Goal: Task Accomplishment & Management: Manage account settings

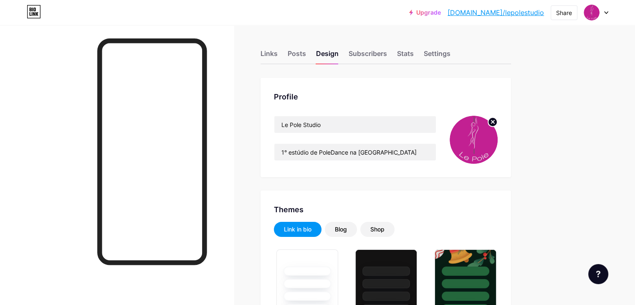
click at [497, 121] on circle at bounding box center [492, 121] width 9 height 9
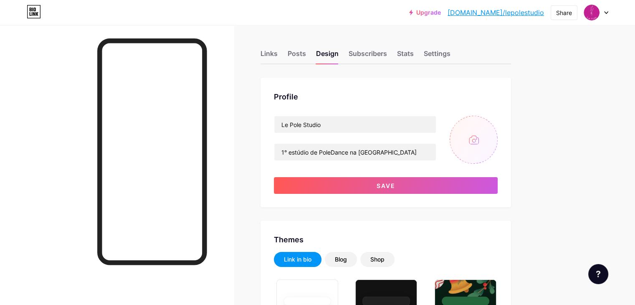
click at [497, 139] on input "file" at bounding box center [473, 140] width 48 height 48
type input "C:\fakepath\Captura de tela 2025-09-09 153151.png"
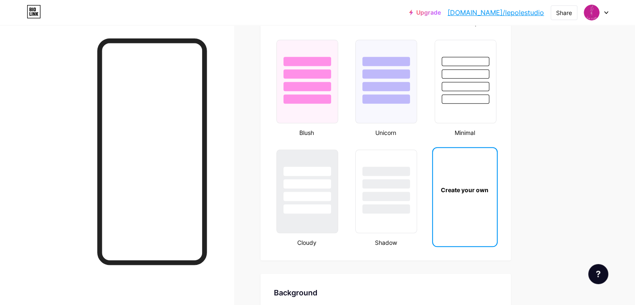
scroll to position [900, 0]
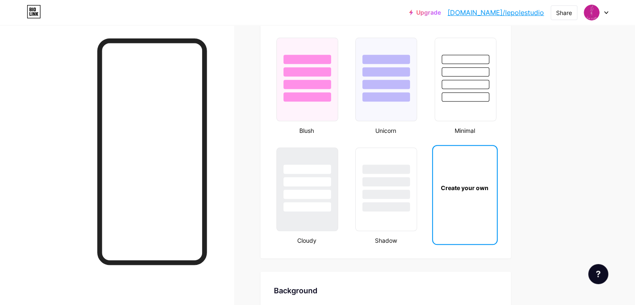
click at [497, 191] on div "Create your own" at bounding box center [465, 187] width 64 height 83
type input "#c32093"
type input "#ffffff"
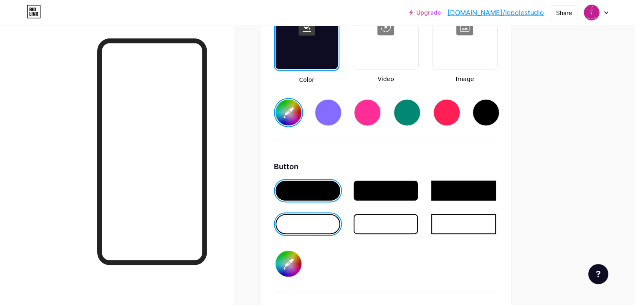
scroll to position [1230, 0]
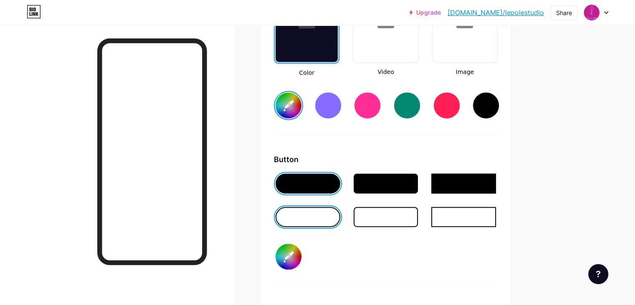
click at [301, 113] on input "#c32093" at bounding box center [288, 105] width 26 height 26
type input "#e30d80"
type input "#ffffff"
type input "#e30d80"
type input "#ffffff"
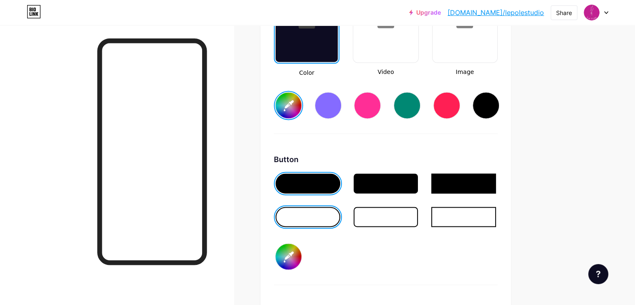
click at [431, 140] on div "Background Color Video Image #e30d80 Button #ffffff Font Inter Poppins EB Garam…" at bounding box center [386, 202] width 224 height 494
type input "#e30d80"
type input "#ffffff"
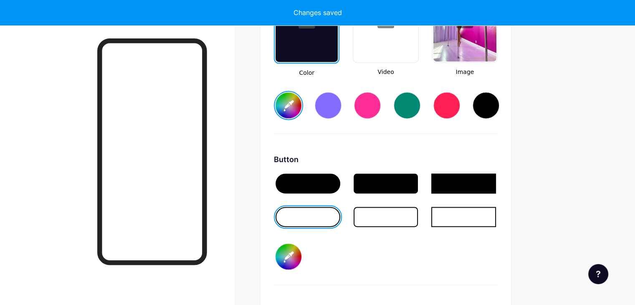
type input "#e30d80"
type input "#ffffff"
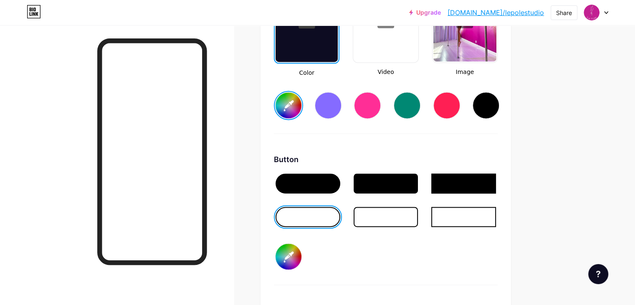
click at [301, 99] on input "#e30d80" at bounding box center [288, 105] width 26 height 26
type input "#e30d58"
type input "#ffffff"
type input "#e30d74"
type input "#ffffff"
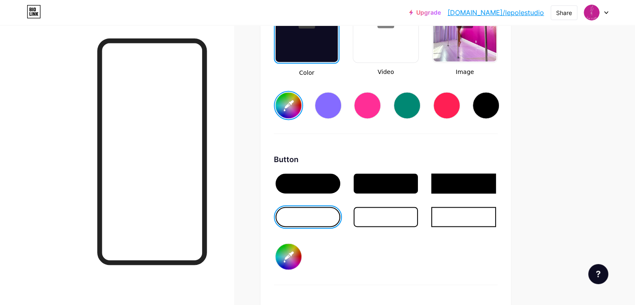
type input "#e30d94"
type input "#ffffff"
type input "#e30d9f"
type input "#ffffff"
type input "#e30dd1"
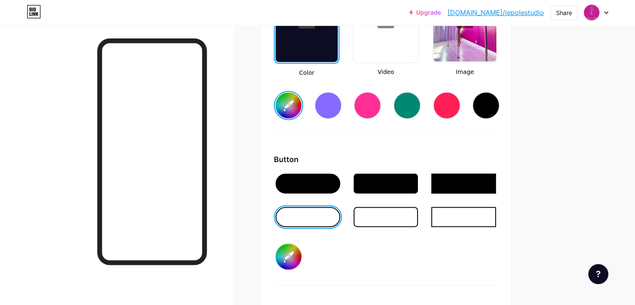
type input "#ffffff"
type input "#ca0de3"
type input "#ffffff"
type input "#9f0de3"
type input "#ffffff"
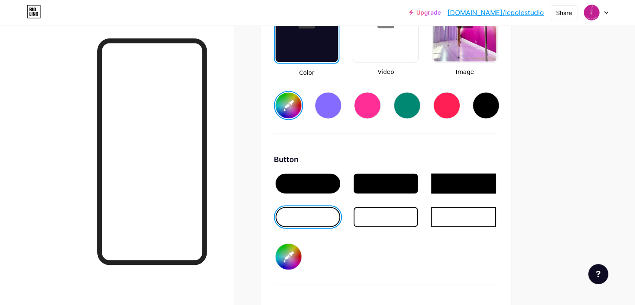
type input "#780de3"
type input "#ffffff"
type input "#460de3"
type input "#ffffff"
type input "#1b0de3"
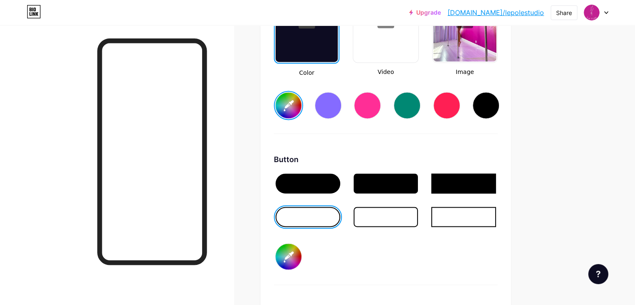
type input "#ffffff"
type input "#0d38e3"
type input "#ffffff"
type input "#0d5fe3"
type input "#ffffff"
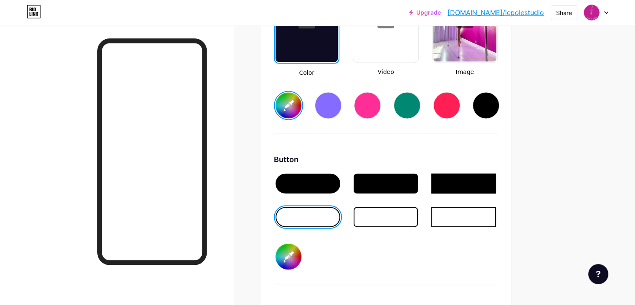
type input "#0d86e3"
type input "#ffffff"
type input "#0dade3"
type input "#ffffff"
type input "#0dd4e3"
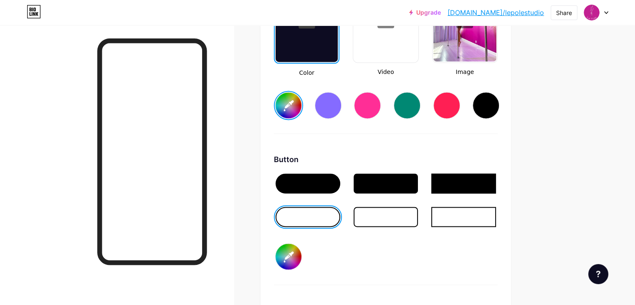
type input "#ffffff"
type input "#0de3ca"
type input "#ffffff"
type input "#0de3a3"
type input "#ffffff"
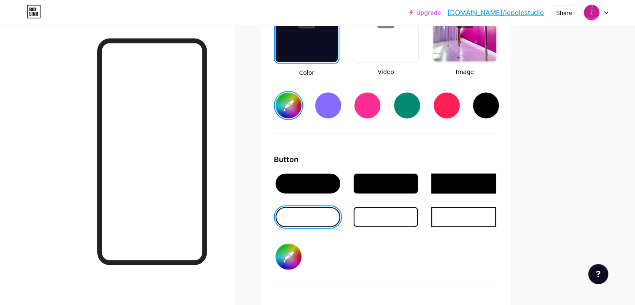
type input "#0de37f"
type input "#ffffff"
type input "#0de358"
type input "#ffffff"
type input "#0de338"
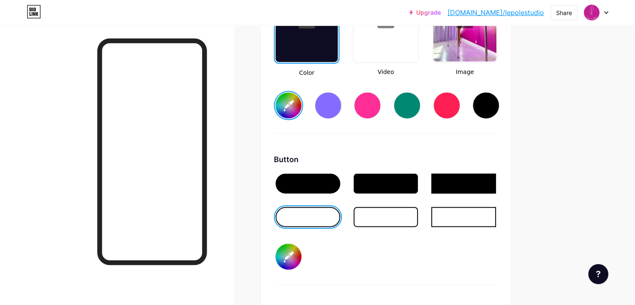
type input "#ffffff"
type input "#0de331"
type input "#ffffff"
type input "#0de311"
type input "#ffffff"
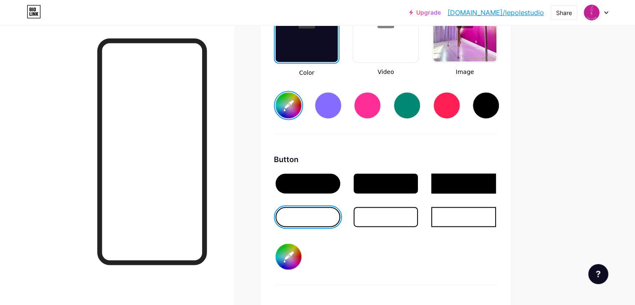
type input "#11e30d"
type input "#ffffff"
type input "#26e30d"
type input "#ffffff"
type input "#31e30d"
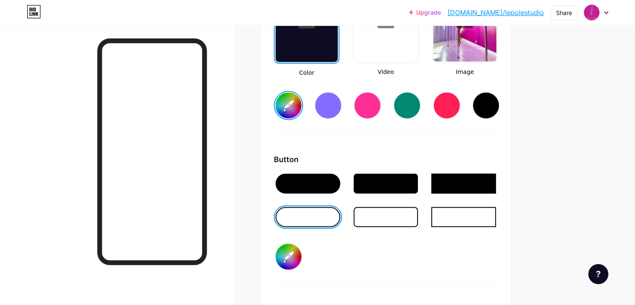
type input "#ffffff"
type input "#3be30d"
type input "#ffffff"
type input "#46e30d"
type input "#ffffff"
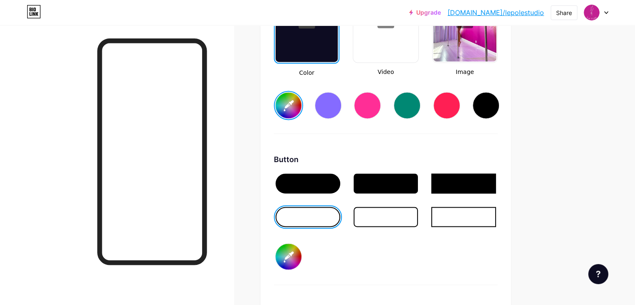
type input "#4de30d"
type input "#ffffff"
type input "#58e30d"
type input "#ffffff"
type input "#63e30d"
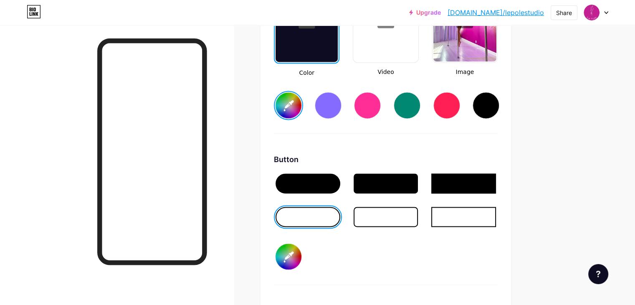
type input "#ffffff"
type input "#6de30d"
type input "#ffffff"
type input "#78e30d"
type input "#ffffff"
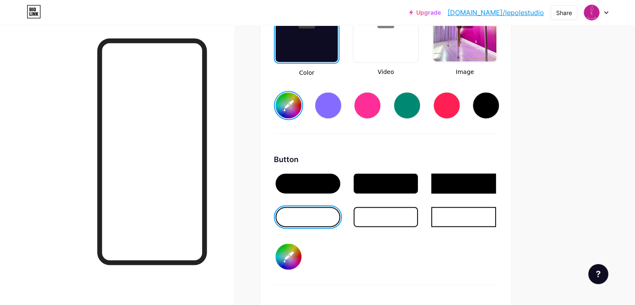
type input "#8de30d"
type input "#ffffff"
type input "#98e30d"
type input "#ffffff"
type input "#9fe30d"
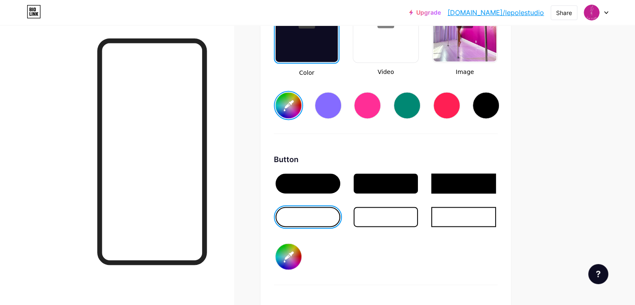
type input "#ffffff"
type input "#aae30d"
type input "#ffffff"
type input "#b4e30d"
type input "#ffffff"
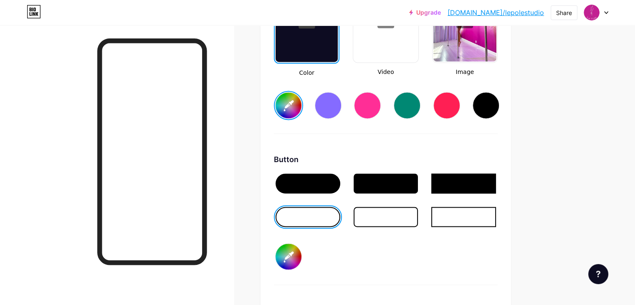
type input "#bfe30d"
type input "#ffffff"
type input "#cae30d"
type input "#ffffff"
type input "#d4e30d"
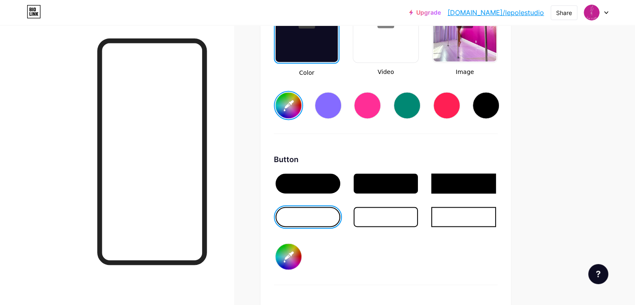
type input "#ffffff"
type input "#dfe30d"
type input "#ffffff"
type input "#e3db0d"
type input "#ffffff"
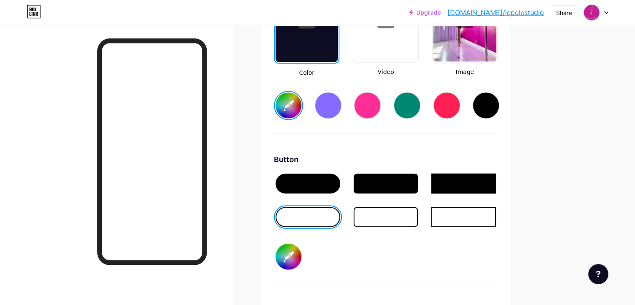
type input "#e3d10d"
type input "#ffffff"
type input "#e3c60d"
type input "#ffffff"
type input "#e3bf0d"
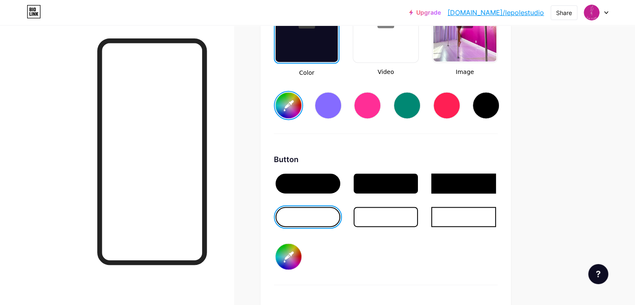
type input "#ffffff"
type input "#e3b40d"
type input "#ffffff"
type input "#e3aa0d"
type input "#ffffff"
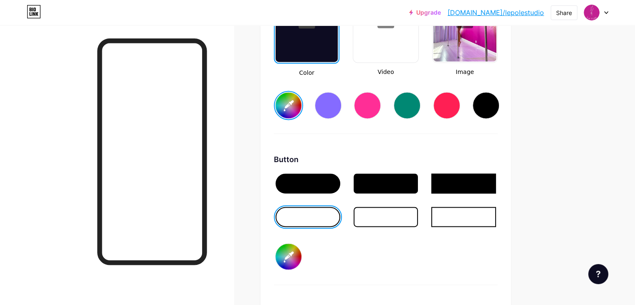
type input "#e3aa0d"
type input "#ffffff"
type input "#e39f0d"
type input "#ffffff"
type input "#e3940d"
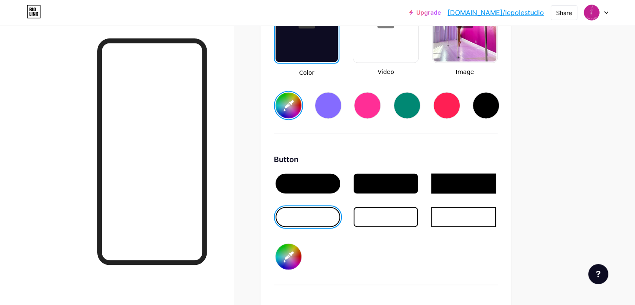
type input "#ffffff"
type input "#e38a0d"
type input "#ffffff"
type input "#e37f0d"
type input "#ffffff"
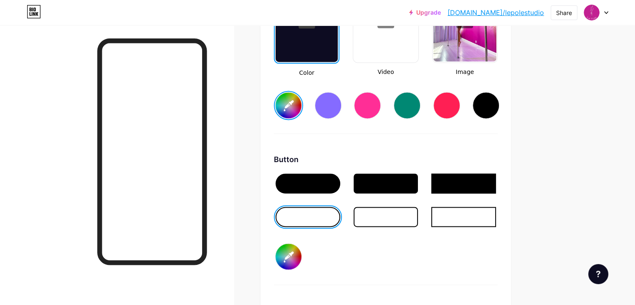
type input "#e3740d"
type input "#ffffff"
type input "#e36d0d"
type input "#ffffff"
type input "#e3630d"
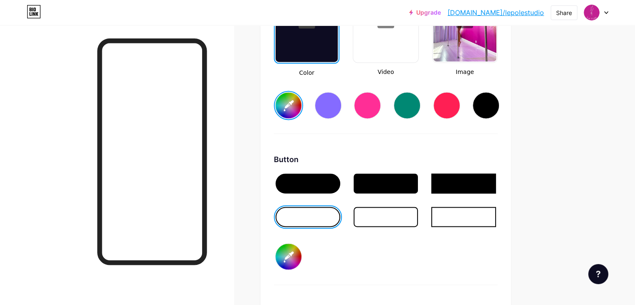
type input "#ffffff"
type input "#e3580d"
type input "#ffffff"
type input "#e34d0d"
type input "#ffffff"
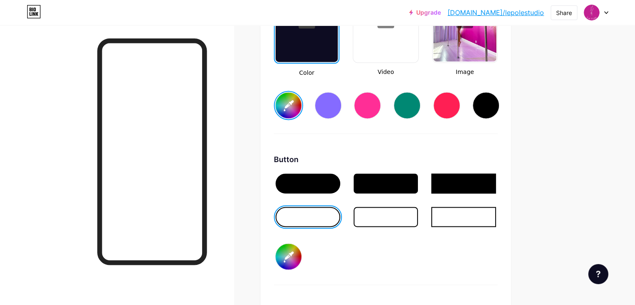
type input "#e34d0d"
type input "#ffffff"
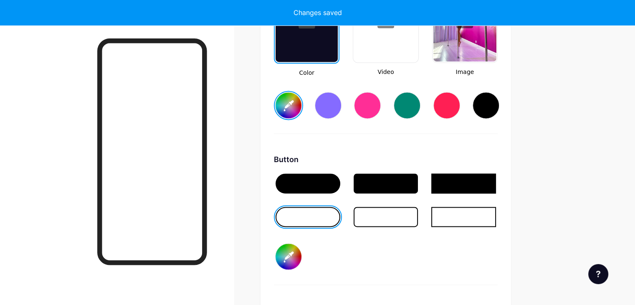
type input "#e34d0d"
type input "#ffffff"
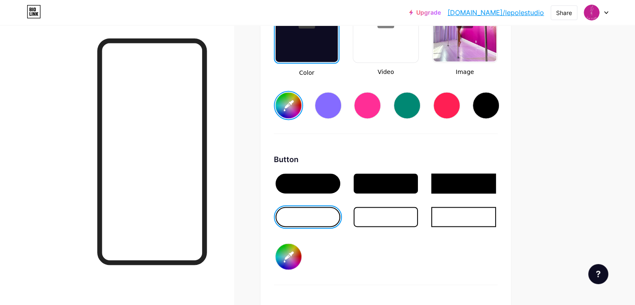
type input "#e34d0d"
type input "#ffffff"
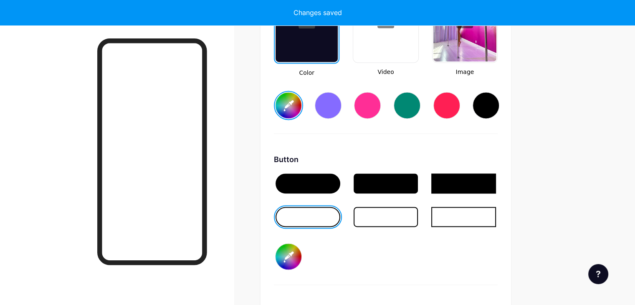
type input "#e34d0d"
type input "#ffffff"
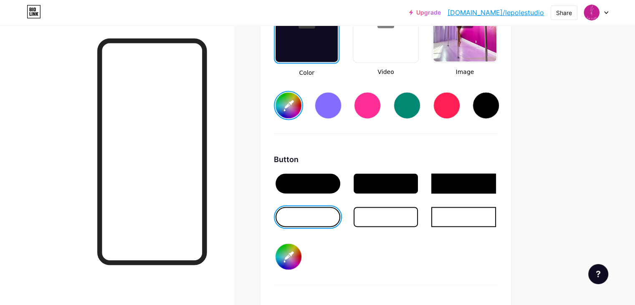
type input "#f0885c"
type input "#ffffff"
type input "#f0885c"
type input "#ffffff"
type input "#f0885c"
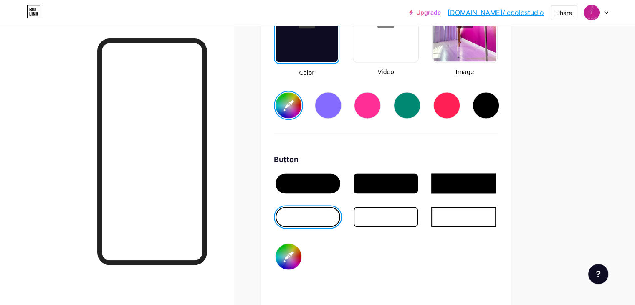
type input "#ffffff"
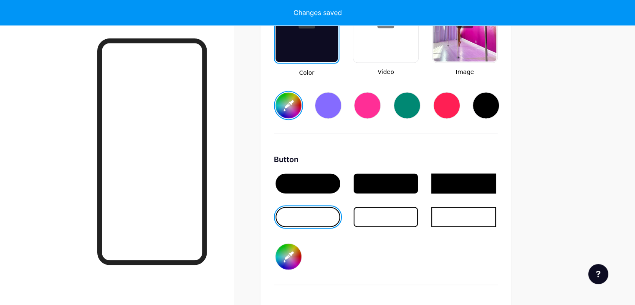
type input "#f1885b"
type input "#ffffff"
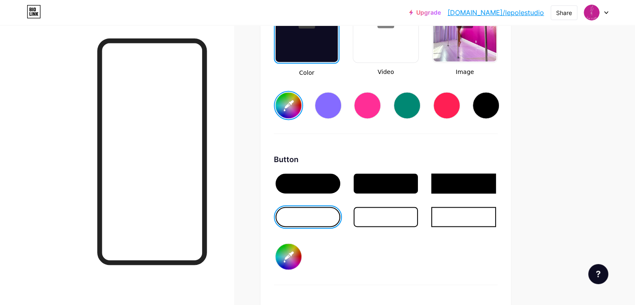
type input "#f28b5f"
type input "#ffffff"
type input "#f38a5e"
type input "#ffffff"
type input "#f38e62"
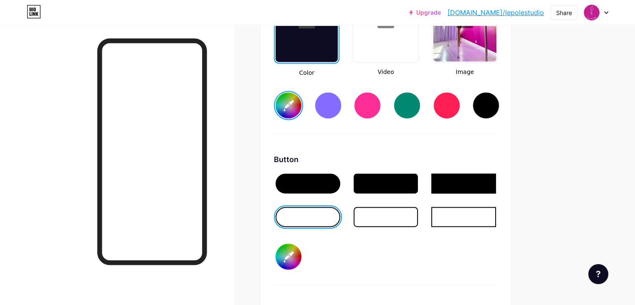
type input "#ffffff"
type input "#f58d61"
type input "#ffffff"
type input "#f48e62"
type input "#ffffff"
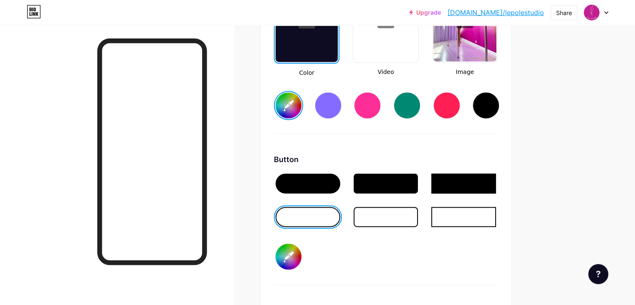
type input "#f59166"
type input "#ffffff"
type input "#f49166"
type input "#ffffff"
type input "#f59166"
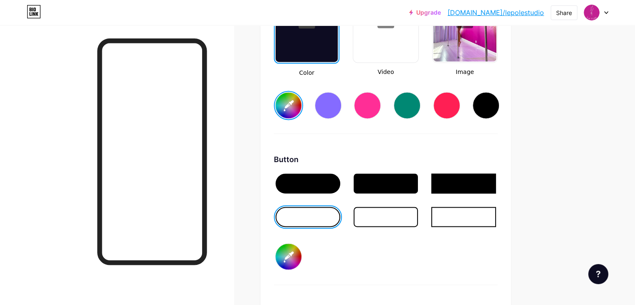
type input "#ffffff"
type input "#f6946a"
type input "#ffffff"
type input "#f5946b"
type input "#ffffff"
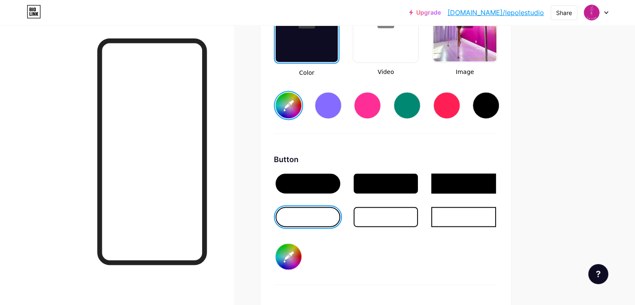
type input "#f7976e"
type input "#ffffff"
type input "#f8976d"
type input "#ffffff"
type input "#f89a72"
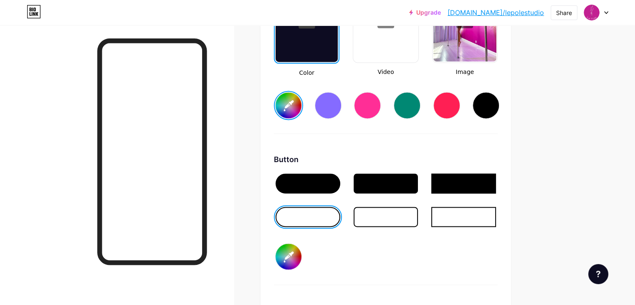
type input "#ffffff"
type input "#f99a71"
type input "#ffffff"
type input "#fb9d74"
type input "#ffffff"
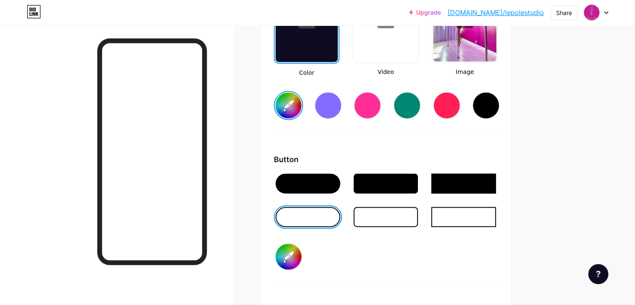
type input "#fd9f77"
type input "#ffffff"
type input "#fda37c"
type input "#ffffff"
type input "#fca37d"
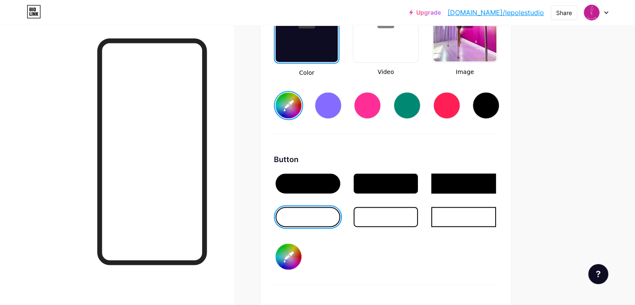
type input "#ffffff"
type input "#fda37c"
type input "#ffffff"
type input "#ffa680"
type input "#ffffff"
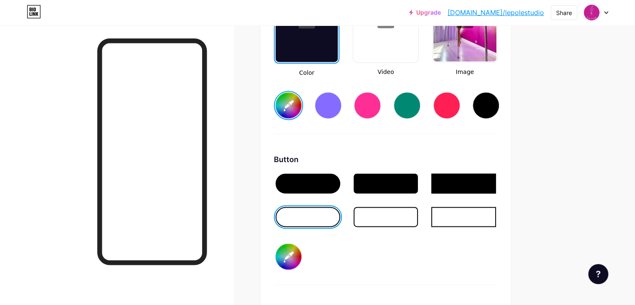
type input "#fea681"
type input "#ffffff"
type input "#ffa680"
type input "#ffffff"
type input "#ffa985"
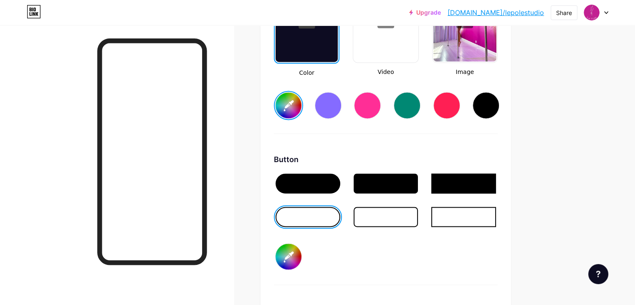
type input "#ffffff"
type input "#feaa86"
type input "#ffffff"
type input "#ffa985"
type input "#ffffff"
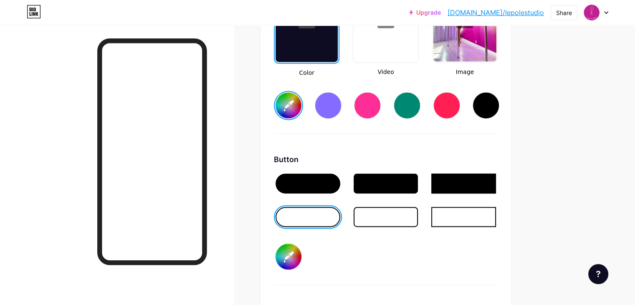
type input "#feaa86"
type input "#ffffff"
type input "#ffad8a"
type input "#ffffff"
type input "#ffad8a"
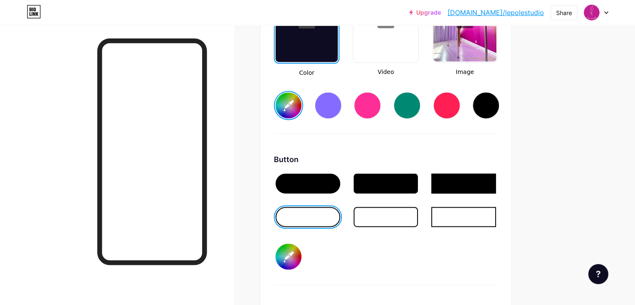
type input "#ffffff"
type input "#ffad8a"
type input "#ffffff"
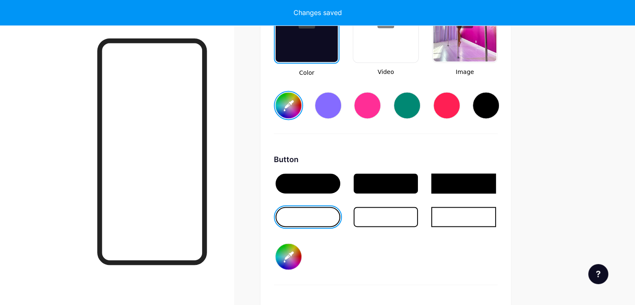
type input "#ffad8a"
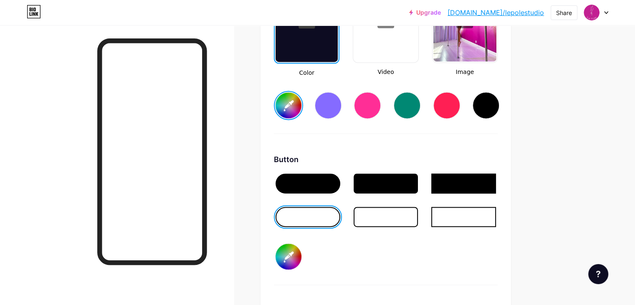
click at [381, 98] on div at bounding box center [367, 105] width 27 height 27
click at [301, 100] on input "#ff2e96" at bounding box center [288, 105] width 26 height 26
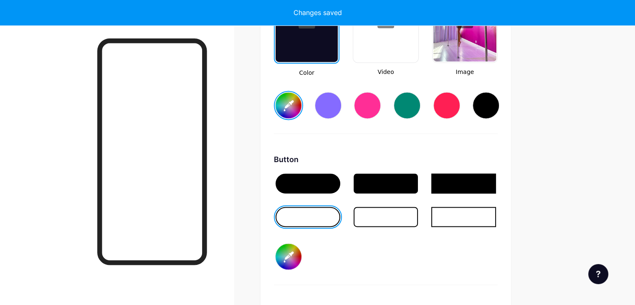
click at [441, 131] on div "Background Color Video Image #e30d80 Button #ffffff Font Inter Poppins EB Garam…" at bounding box center [386, 202] width 224 height 494
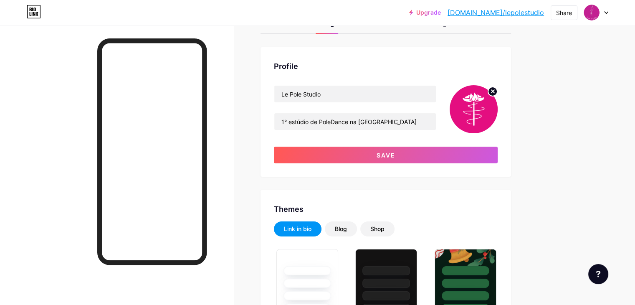
scroll to position [0, 0]
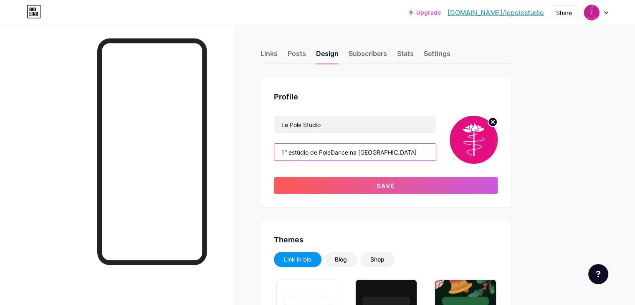
click at [386, 151] on input "1° estúdio de PoleDance na Ilha do Governador" at bounding box center [355, 152] width 162 height 17
click at [389, 151] on input "1° estúdio de PoleDance na Ilha do Governador" at bounding box center [355, 152] width 162 height 17
click at [327, 151] on input "1° estúdio de PoleDance da Ilha do Governador" at bounding box center [355, 152] width 162 height 17
click at [333, 151] on input "1° stúdio de PoleDance da Ilha do Governador" at bounding box center [355, 152] width 162 height 17
click at [436, 149] on input "1° studio de PoleDance da Ilha do Governador" at bounding box center [355, 152] width 162 height 17
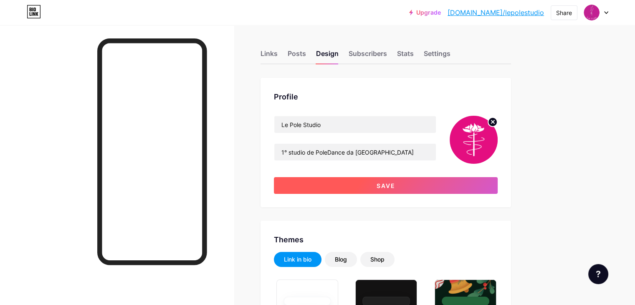
click at [448, 184] on button "Save" at bounding box center [386, 185] width 224 height 17
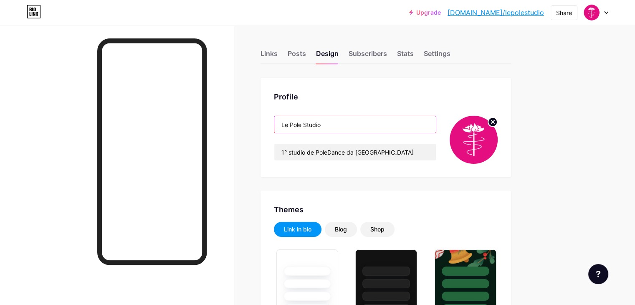
click at [359, 123] on input "Le Pole Studio" at bounding box center [355, 124] width 162 height 17
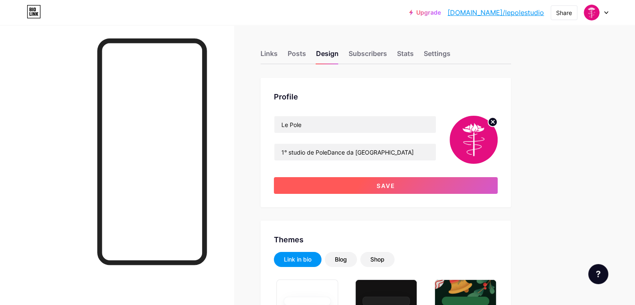
click at [401, 186] on button "Save" at bounding box center [386, 185] width 224 height 17
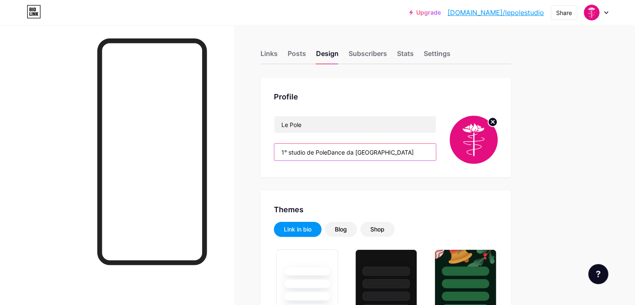
click at [381, 152] on input "1° studio de PoleDance da Ilha do Governador" at bounding box center [355, 152] width 162 height 17
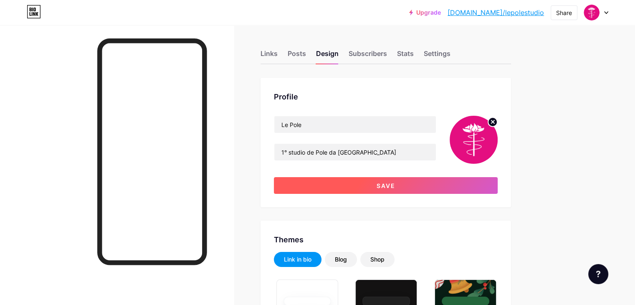
click at [395, 187] on span "Save" at bounding box center [385, 185] width 19 height 7
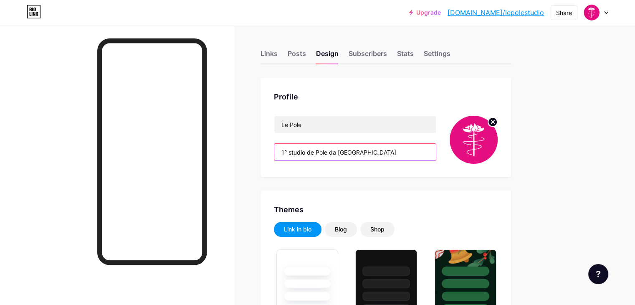
click at [364, 151] on input "1° studio de Pole da Ilha do Governador" at bounding box center [355, 152] width 162 height 17
click at [363, 151] on input "1° studio de Pole da Ilha do Governador" at bounding box center [355, 152] width 162 height 17
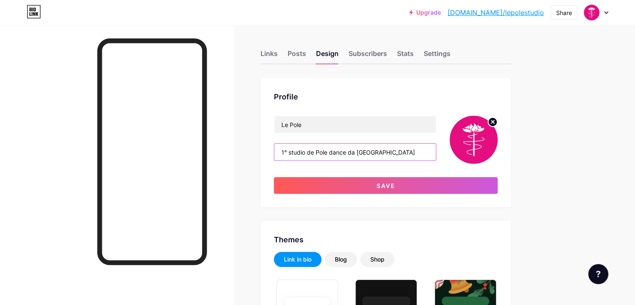
click at [436, 150] on input "1° studio de Pole dance da Ilha do Governador" at bounding box center [355, 152] width 162 height 17
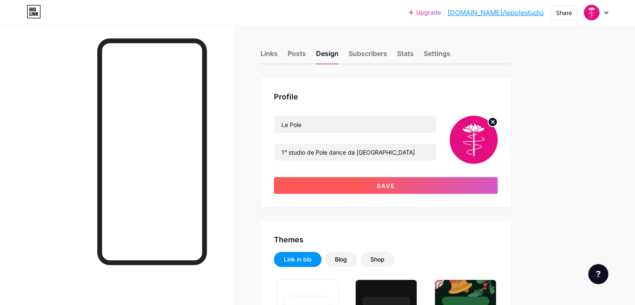
click at [399, 187] on button "Save" at bounding box center [386, 185] width 224 height 17
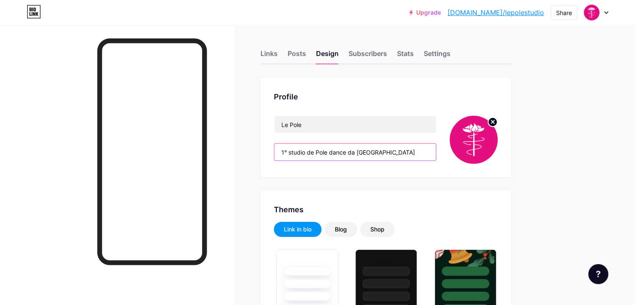
click at [367, 148] on input "1° studio de Pole dance da Ilha do Governador" at bounding box center [355, 152] width 162 height 17
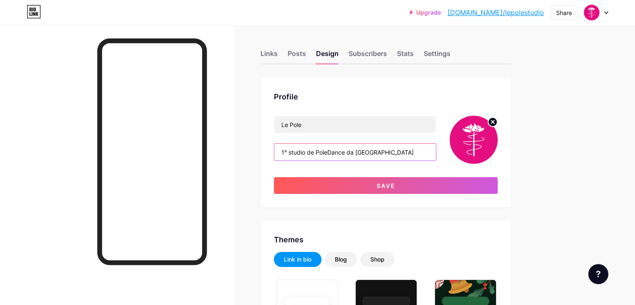
click at [436, 153] on input "1° studio de PoleDance da Ilha do Governador" at bounding box center [355, 152] width 162 height 17
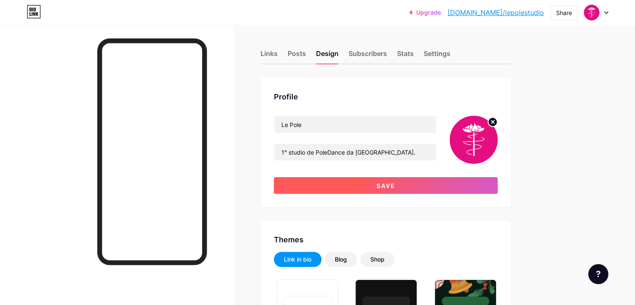
click at [442, 183] on button "Save" at bounding box center [386, 185] width 224 height 17
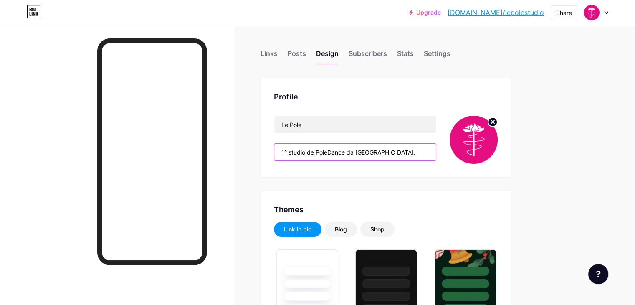
click at [429, 150] on input "1° studio de PoleDance da Ilha do Gov." at bounding box center [355, 152] width 162 height 17
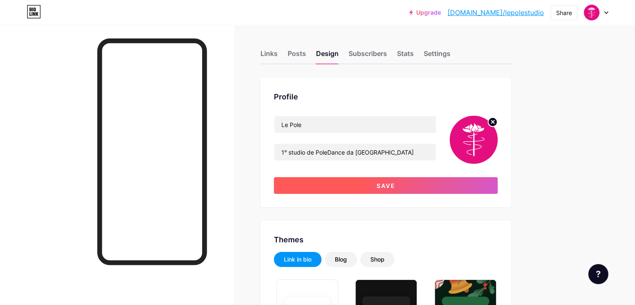
click at [395, 187] on span "Save" at bounding box center [385, 185] width 19 height 7
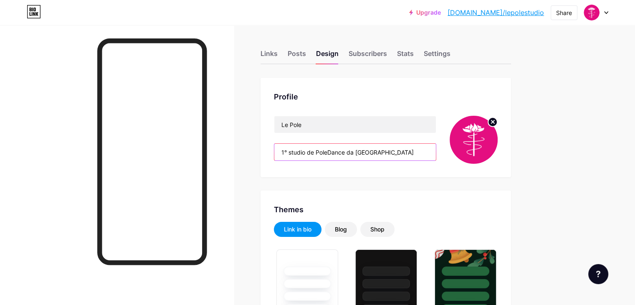
click at [383, 151] on input "1° studio de PoleDance da Ilha do Governador" at bounding box center [355, 152] width 162 height 17
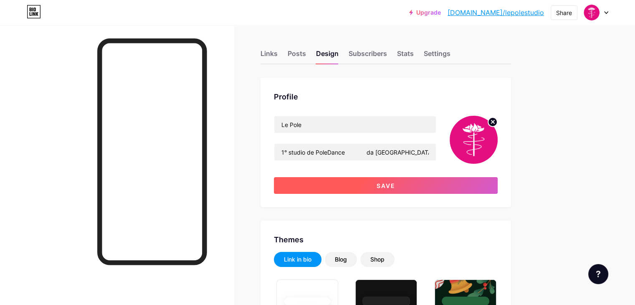
click at [402, 184] on button "Save" at bounding box center [386, 185] width 224 height 17
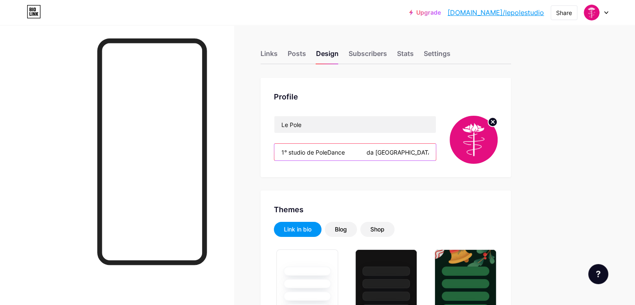
click at [401, 152] on input "1° studio de PoleDance da Ilha do Governador" at bounding box center [355, 152] width 162 height 17
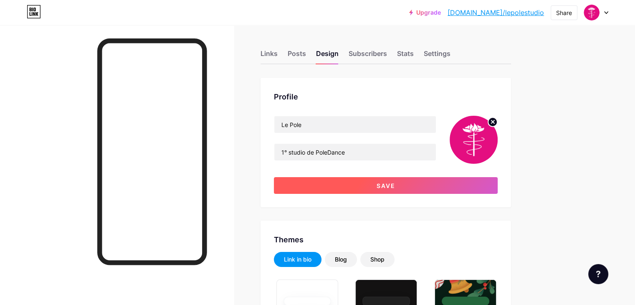
click at [399, 178] on button "Save" at bounding box center [386, 185] width 224 height 17
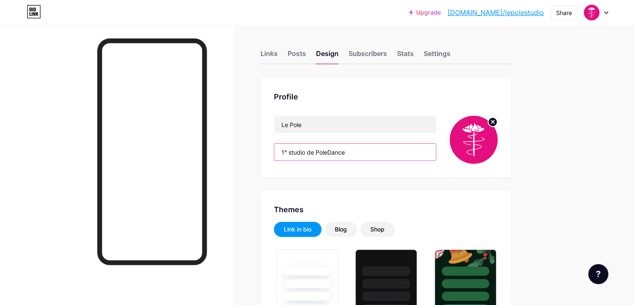
click at [392, 151] on input "1° studio de PoleDance da Ilha do Governador" at bounding box center [355, 152] width 162 height 17
drag, startPoint x: 384, startPoint y: 150, endPoint x: 465, endPoint y: 147, distance: 80.2
click at [436, 147] on input "1° studio de PoleDance da Ilha do Governador" at bounding box center [355, 152] width 162 height 17
click at [400, 151] on input "1° studio de PoleDance da Ilha do Governador" at bounding box center [355, 152] width 162 height 17
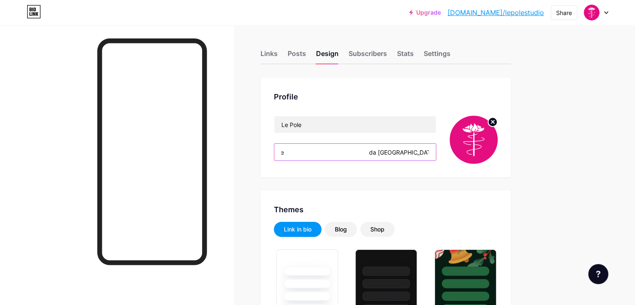
drag, startPoint x: 402, startPoint y: 151, endPoint x: 324, endPoint y: 156, distance: 78.6
click at [324, 156] on input "1° studio de PoleDance da Ilha do Governador" at bounding box center [355, 152] width 162 height 17
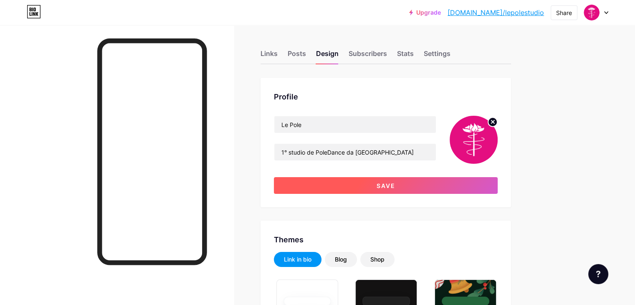
click at [408, 189] on button "Save" at bounding box center [386, 185] width 224 height 17
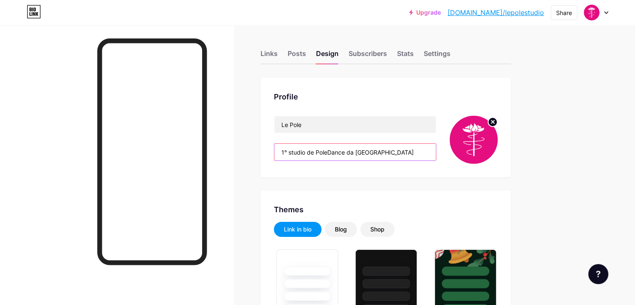
click at [436, 154] on input "1° studio de PoleDance da Ilha do Governador" at bounding box center [355, 152] width 162 height 17
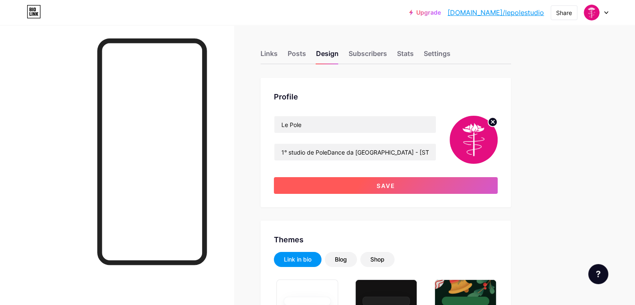
click at [461, 184] on button "Save" at bounding box center [386, 185] width 224 height 17
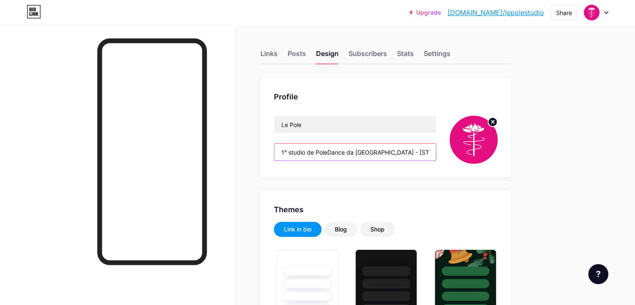
click at [391, 151] on input "1° studio de PoleDance da Ilha do Governador - Estrada do Galeão, 766." at bounding box center [355, 152] width 162 height 17
drag, startPoint x: 445, startPoint y: 151, endPoint x: 475, endPoint y: 155, distance: 30.3
click at [475, 155] on div "Le Pole 1° studio de PoleDance da Ilha do Governador - Estrada do Galeão, 766." at bounding box center [386, 140] width 224 height 48
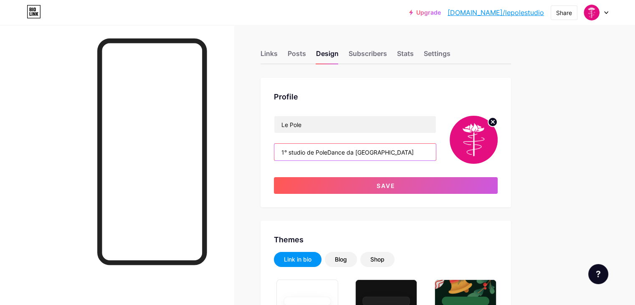
click at [436, 150] on input "1° studio de PoleDance da Ilha do Governador" at bounding box center [355, 152] width 162 height 17
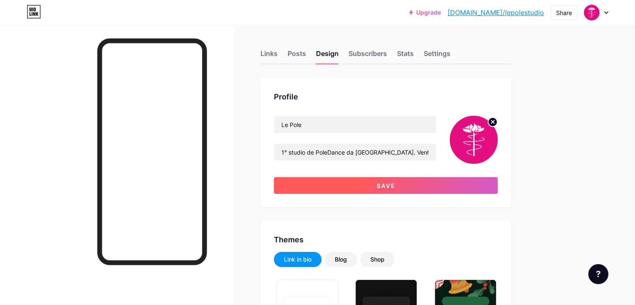
click at [395, 185] on span "Save" at bounding box center [385, 185] width 19 height 7
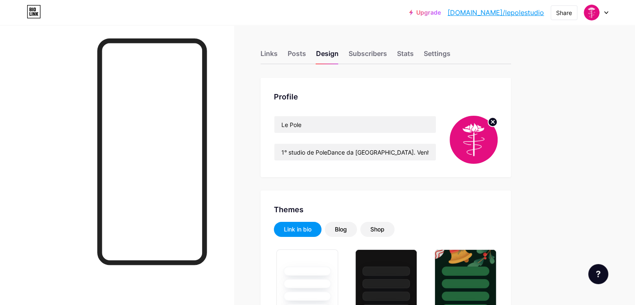
click at [234, 61] on div at bounding box center [117, 177] width 234 height 305
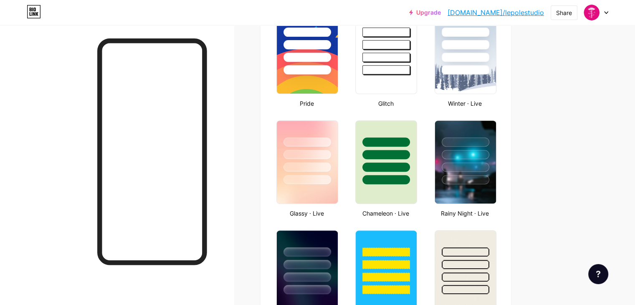
scroll to position [346, 0]
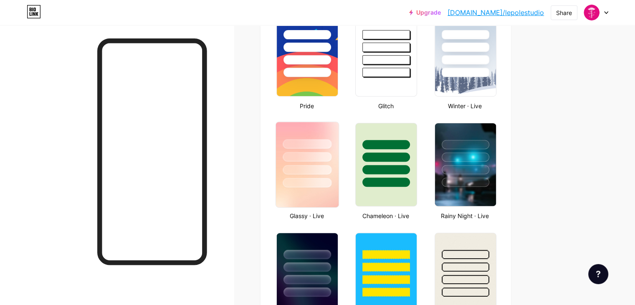
click at [331, 141] on div at bounding box center [307, 144] width 49 height 10
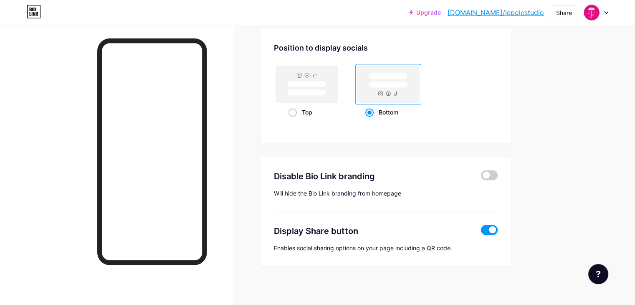
scroll to position [846, 0]
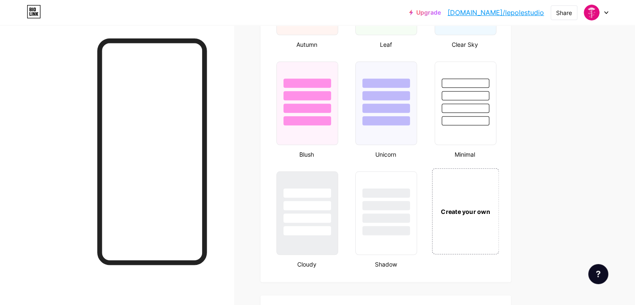
click at [497, 190] on div "Create your own" at bounding box center [465, 211] width 67 height 86
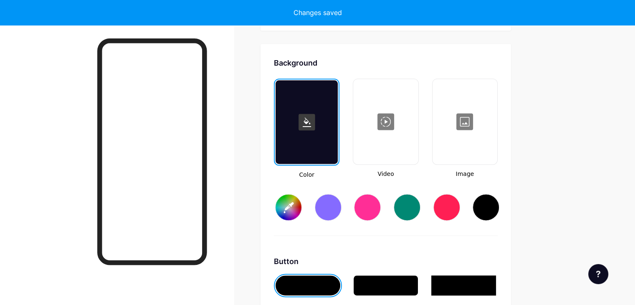
scroll to position [1105, 0]
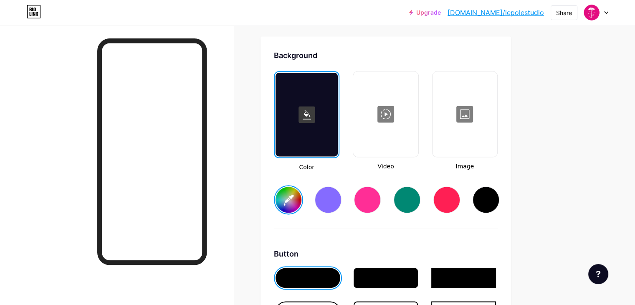
click at [301, 187] on input "#ffffff" at bounding box center [288, 200] width 26 height 26
click at [340, 301] on div at bounding box center [307, 311] width 65 height 20
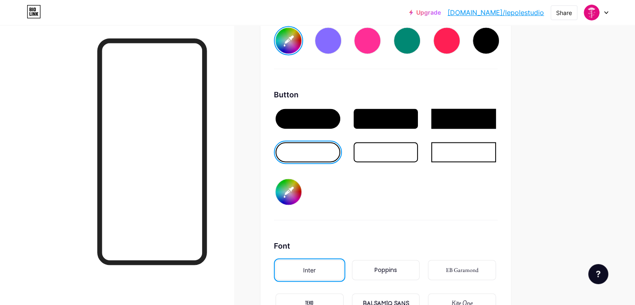
scroll to position [1291, 0]
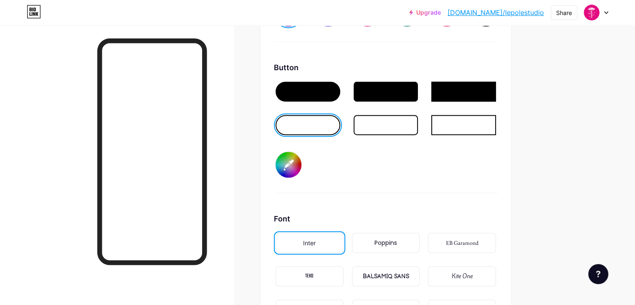
click at [301, 164] on input "#000000" at bounding box center [288, 164] width 26 height 26
click at [444, 160] on div "Button #ffffff" at bounding box center [386, 127] width 224 height 131
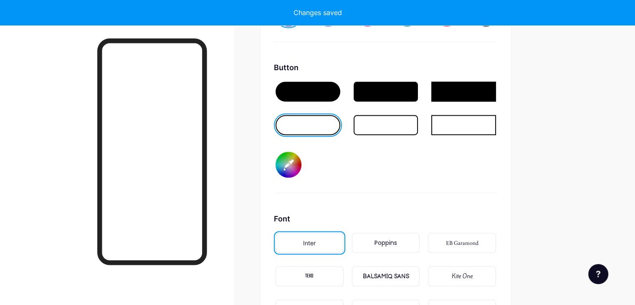
click at [444, 160] on div "Button #ffffff" at bounding box center [386, 127] width 224 height 131
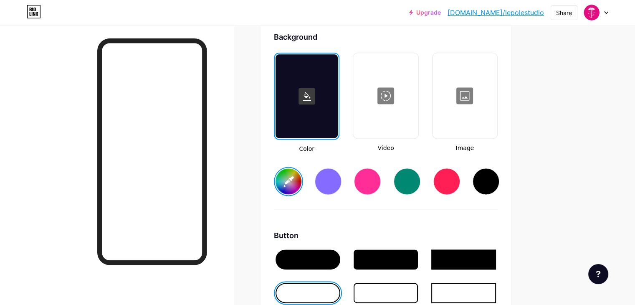
scroll to position [1121, 0]
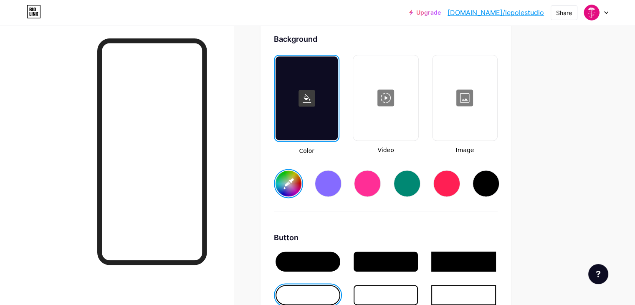
click at [301, 179] on input "#d50775" at bounding box center [288, 183] width 26 height 26
click at [301, 186] on input "#8308af" at bounding box center [288, 183] width 26 height 26
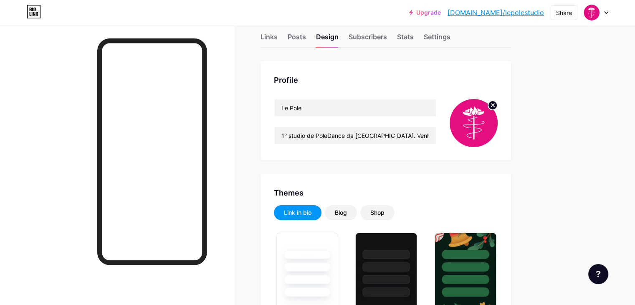
scroll to position [5, 0]
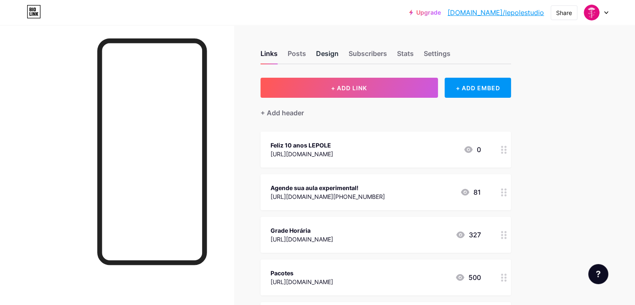
click at [338, 53] on div "Design" at bounding box center [327, 55] width 23 height 15
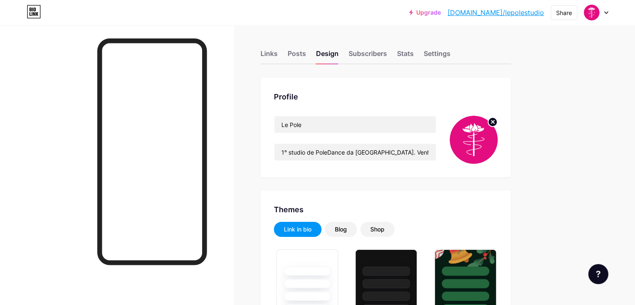
type input "#c8046d"
type input "#000000"
type input "#ffffff"
click at [494, 121] on icon at bounding box center [492, 121] width 3 height 3
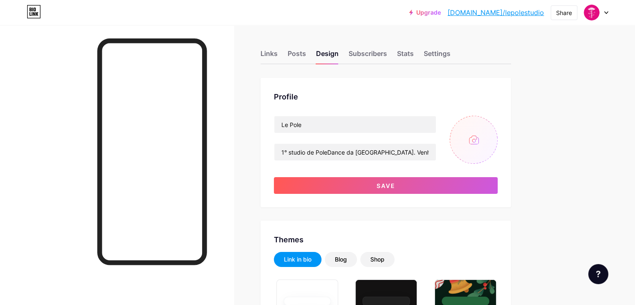
click at [497, 143] on input "file" at bounding box center [473, 140] width 48 height 48
type input "C:\fakepath\Captura de tela [DATE] 005216.png"
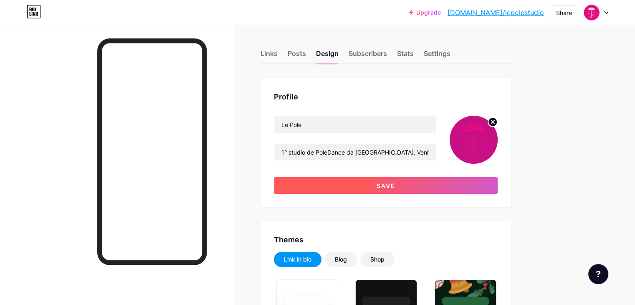
click at [464, 186] on button "Save" at bounding box center [386, 185] width 224 height 17
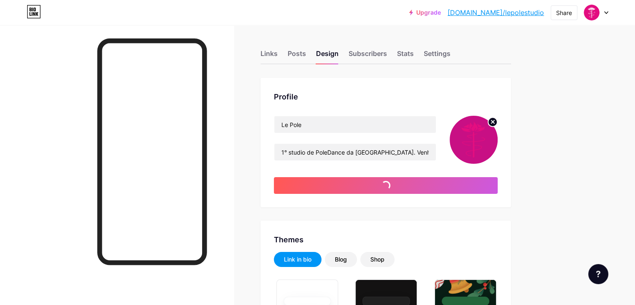
type input "#c8046d"
type input "#000000"
type input "#ffffff"
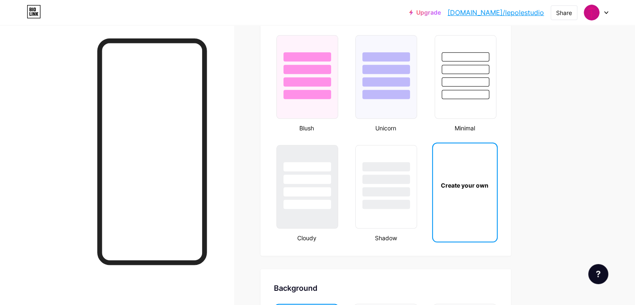
scroll to position [870, 0]
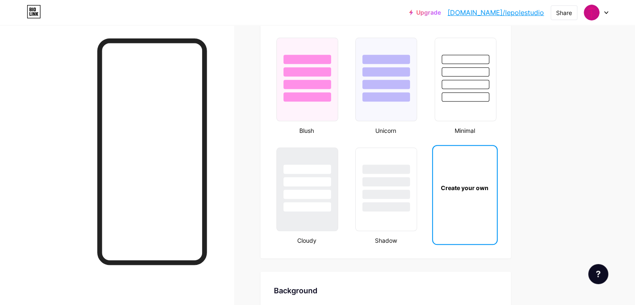
click at [495, 170] on div "Create your own" at bounding box center [465, 187] width 64 height 83
type input "#c8046d"
type input "#000000"
type input "#ffffff"
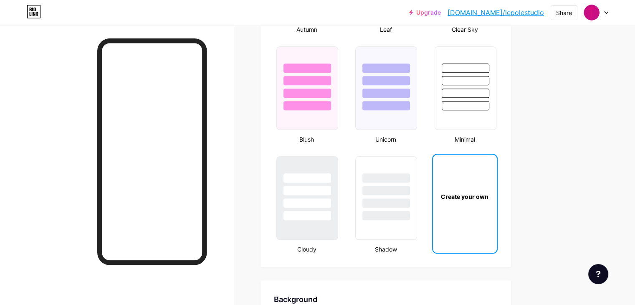
scroll to position [841, 0]
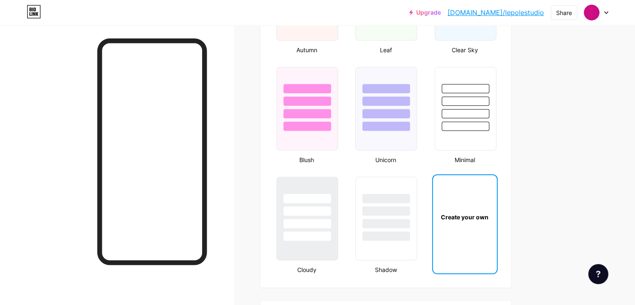
click at [490, 226] on div "Create your own" at bounding box center [465, 216] width 64 height 83
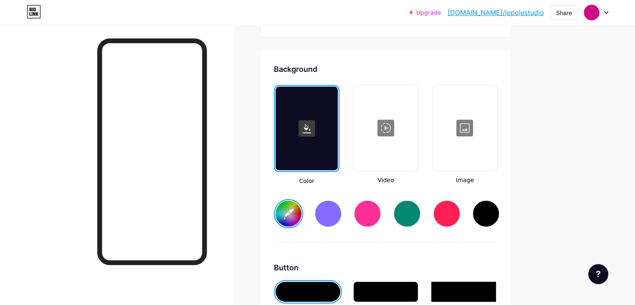
type input "#c8046d"
type input "#000000"
type input "#ffffff"
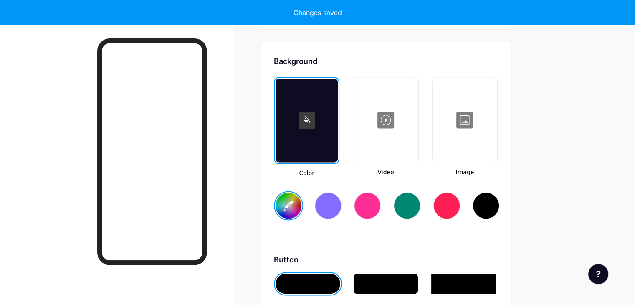
scroll to position [1105, 0]
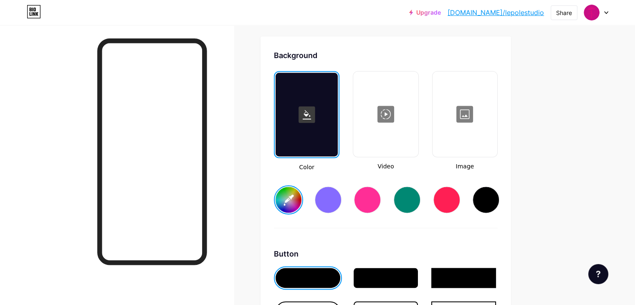
click at [301, 202] on input "#c8046d" at bounding box center [288, 200] width 26 height 26
type input "#c80e83"
type input "#000000"
type input "#ffffff"
type input "#c80e83"
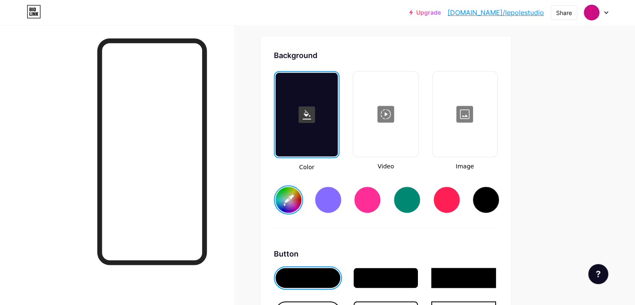
type input "#000000"
type input "#ffffff"
type input "#c80e83"
type input "#000000"
type input "#ffffff"
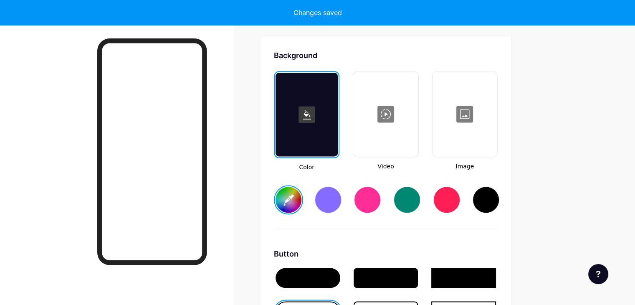
type input "#c80e83"
type input "#000000"
type input "#ffffff"
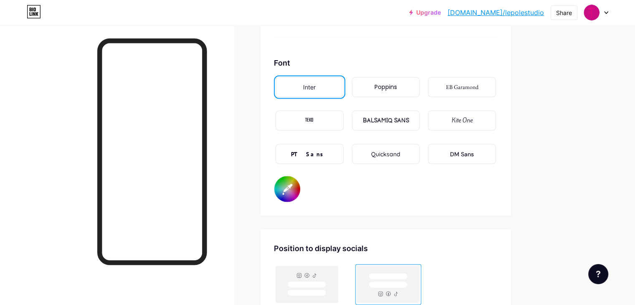
scroll to position [1451, 0]
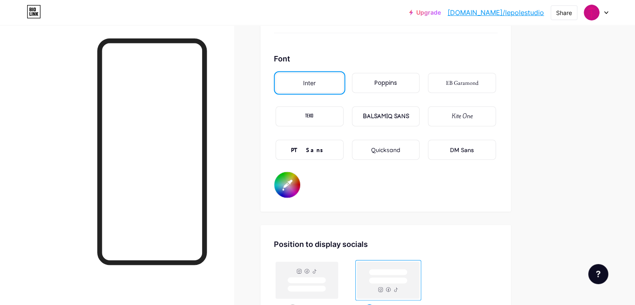
click at [300, 182] on input "#ffffff" at bounding box center [287, 185] width 26 height 26
type input "#c80e83"
type input "#000000"
type input "#fdd3d3"
type input "#c80e83"
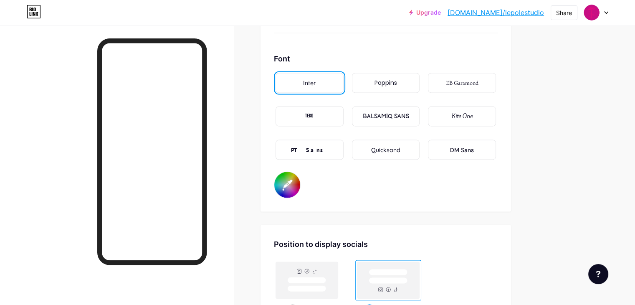
type input "#000000"
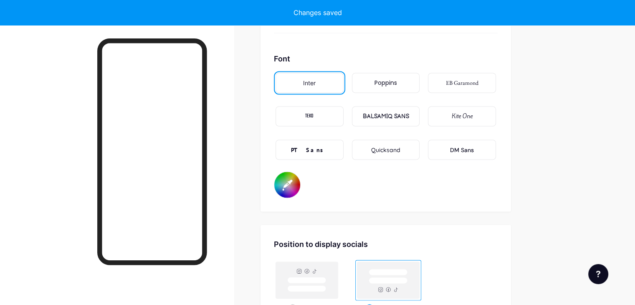
type input "#c80e83"
type input "#000000"
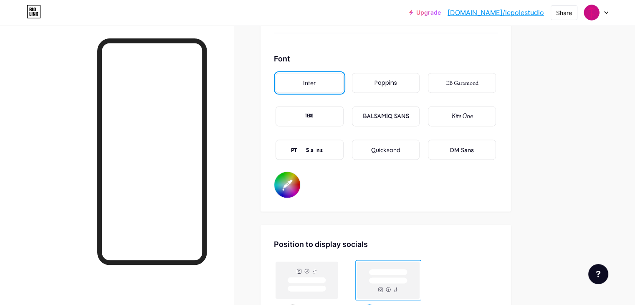
type input "#c80e83"
type input "#000000"
type input "#ffd1d1"
type input "#c80e83"
type input "#000000"
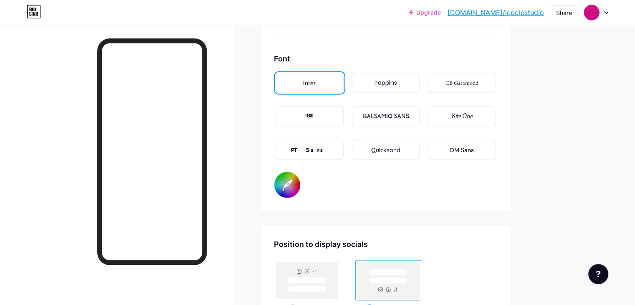
type input "#fed2d2"
type input "#c80e83"
type input "#000000"
type input "#ffd1d1"
type input "#c80e83"
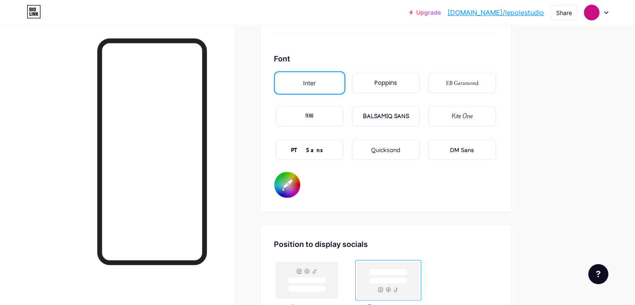
type input "#000000"
type input "#fecdcd"
type input "#c80e83"
type input "#000000"
type input "#ffcccc"
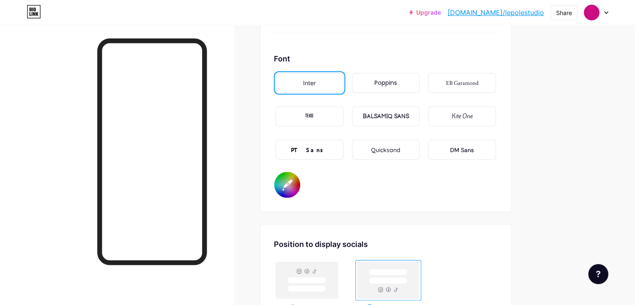
type input "#c80e83"
type input "#000000"
type input "#ffc7c7"
type input "#c80e83"
type input "#000000"
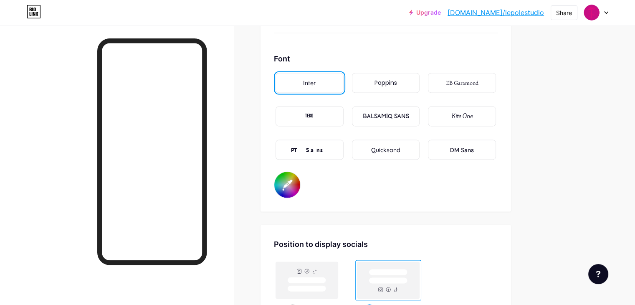
type input "#fec8c8"
type input "#c80e83"
type input "#000000"
type input "#fec3c3"
type input "#c80e83"
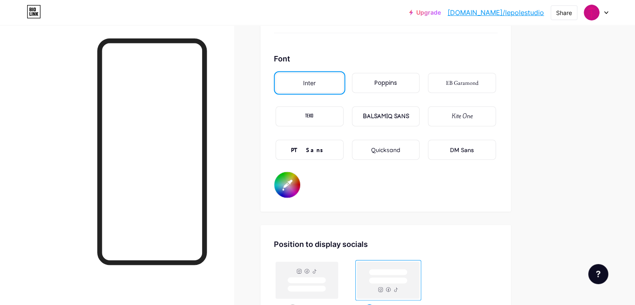
type input "#000000"
type input "#ffc2c2"
type input "#c80e83"
type input "#000000"
type input "#ffc2c2"
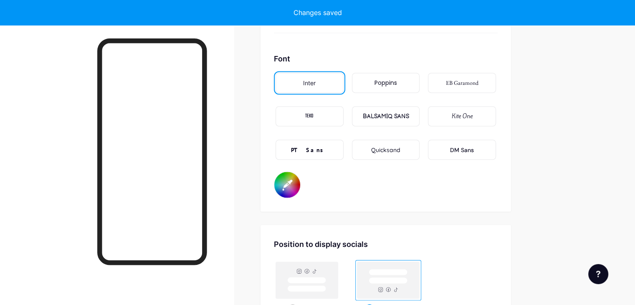
click at [300, 176] on input "#ffc2c2" at bounding box center [287, 185] width 26 height 26
type input "#c80e83"
type input "#000000"
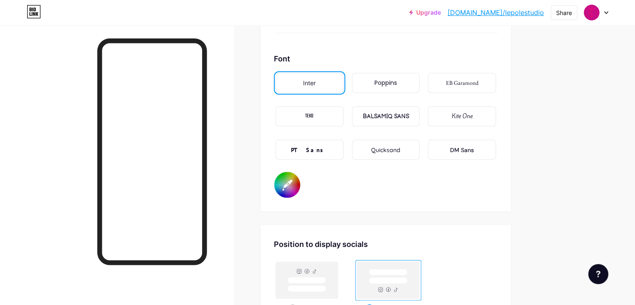
type input "#c80e83"
type input "#000000"
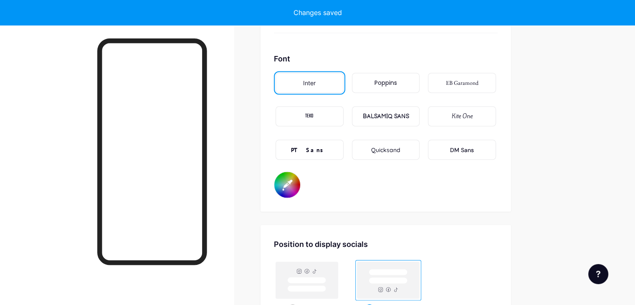
type input "#c80e83"
type input "#000000"
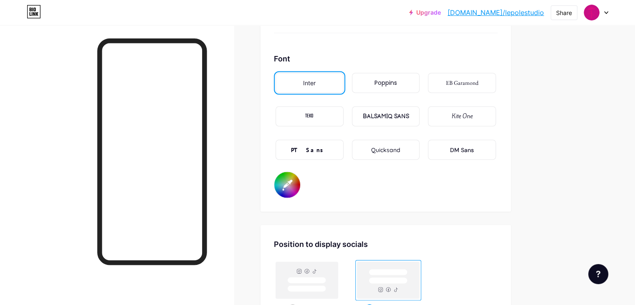
type input "#c80e83"
type input "#000000"
type input "#e20d80"
type input "#c80e83"
type input "#000000"
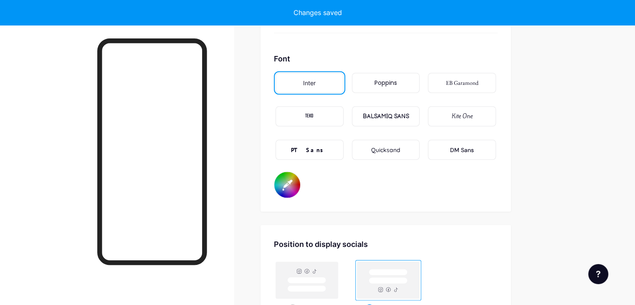
type input "#c80e83"
type input "#000000"
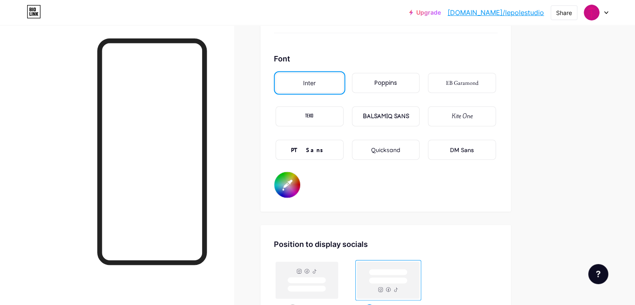
type input "#c80e83"
type input "#000000"
type input "#fdfcfc"
type input "#c80e83"
type input "#000000"
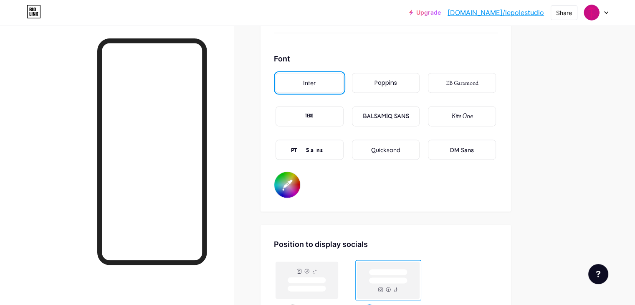
type input "#ffffff"
type input "#c80e83"
type input "#000000"
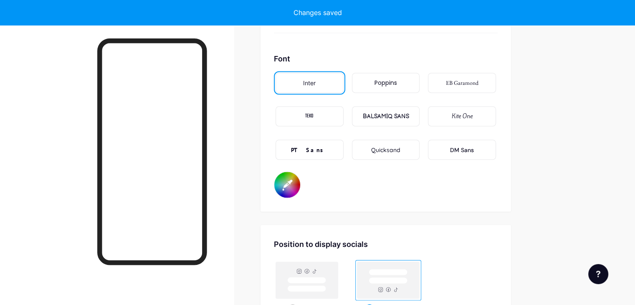
type input "#c80e83"
type input "#000000"
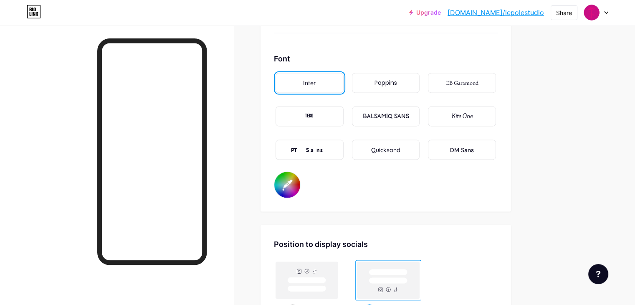
type input "#ffffff"
type input "#c80e83"
type input "#000000"
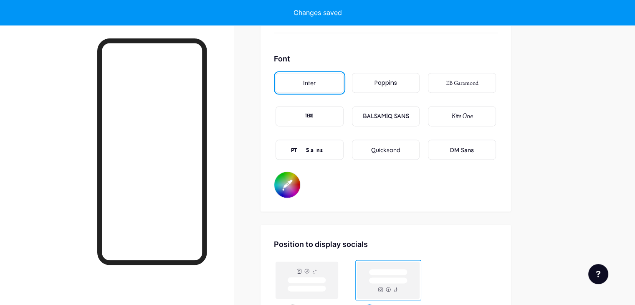
type input "#c80e83"
type input "#000000"
type input "#c80e83"
type input "#000000"
